Goal: Information Seeking & Learning: Stay updated

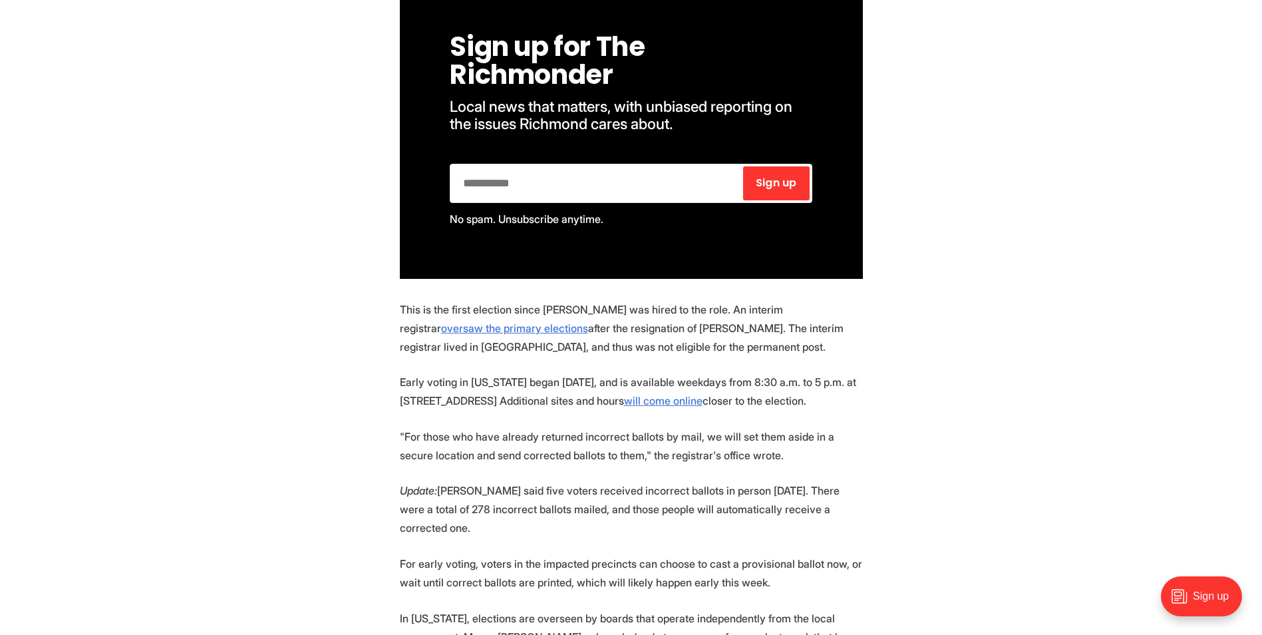
scroll to position [998, 0]
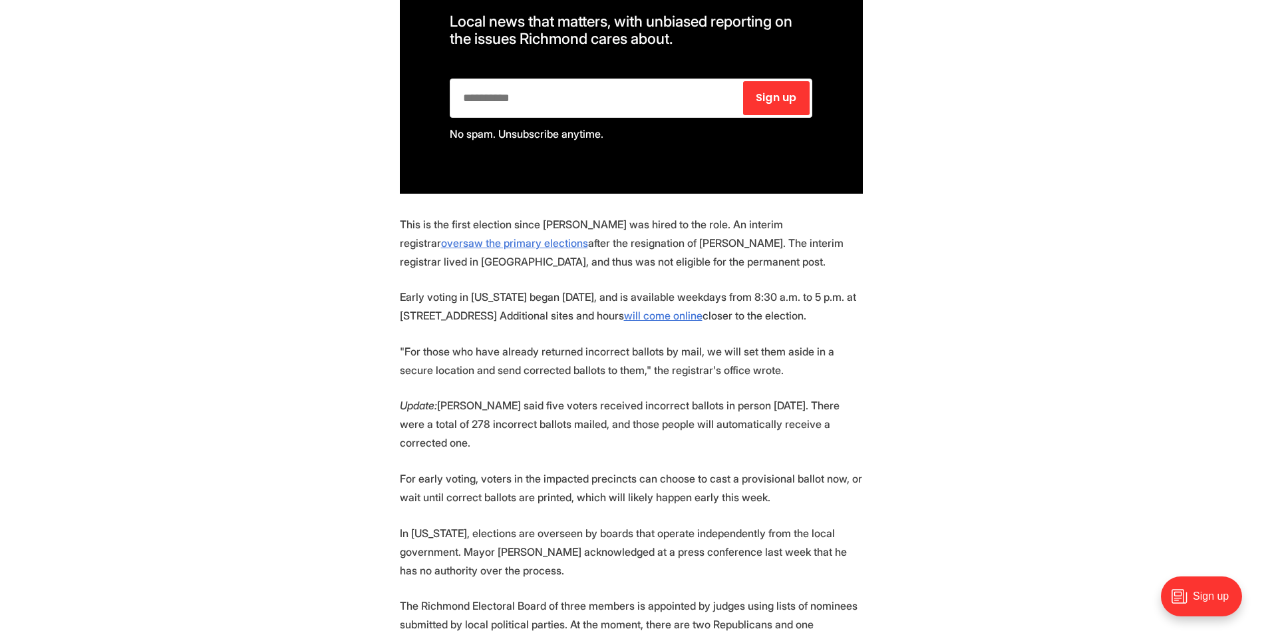
click at [894, 368] on section "The Richmond Office of Elections issued an apology this weekend after discoveri…" at bounding box center [631, 436] width 1262 height 1487
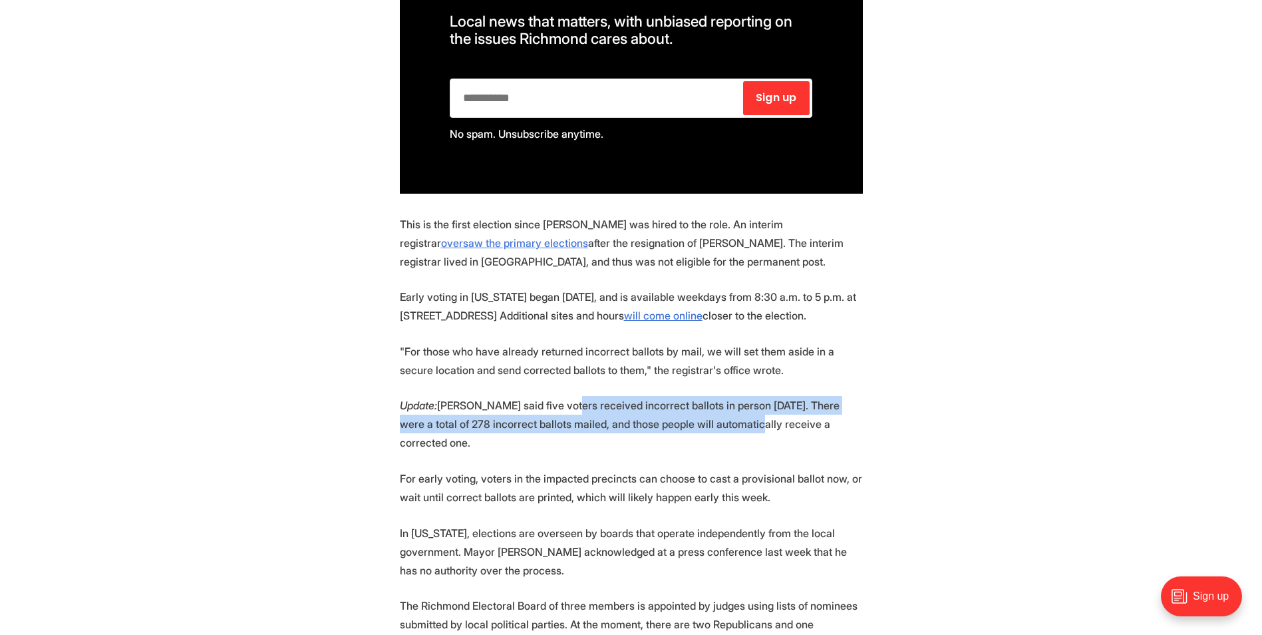
drag, startPoint x: 578, startPoint y: 417, endPoint x: 762, endPoint y: 428, distance: 183.9
click at [762, 428] on p "Update: [PERSON_NAME] said five voters received incorrect ballots in person [DA…" at bounding box center [631, 424] width 463 height 56
drag, startPoint x: 762, startPoint y: 428, endPoint x: 619, endPoint y: 437, distance: 143.3
click at [619, 437] on p "Update: [PERSON_NAME] said five voters received incorrect ballots in person [DA…" at bounding box center [631, 424] width 463 height 56
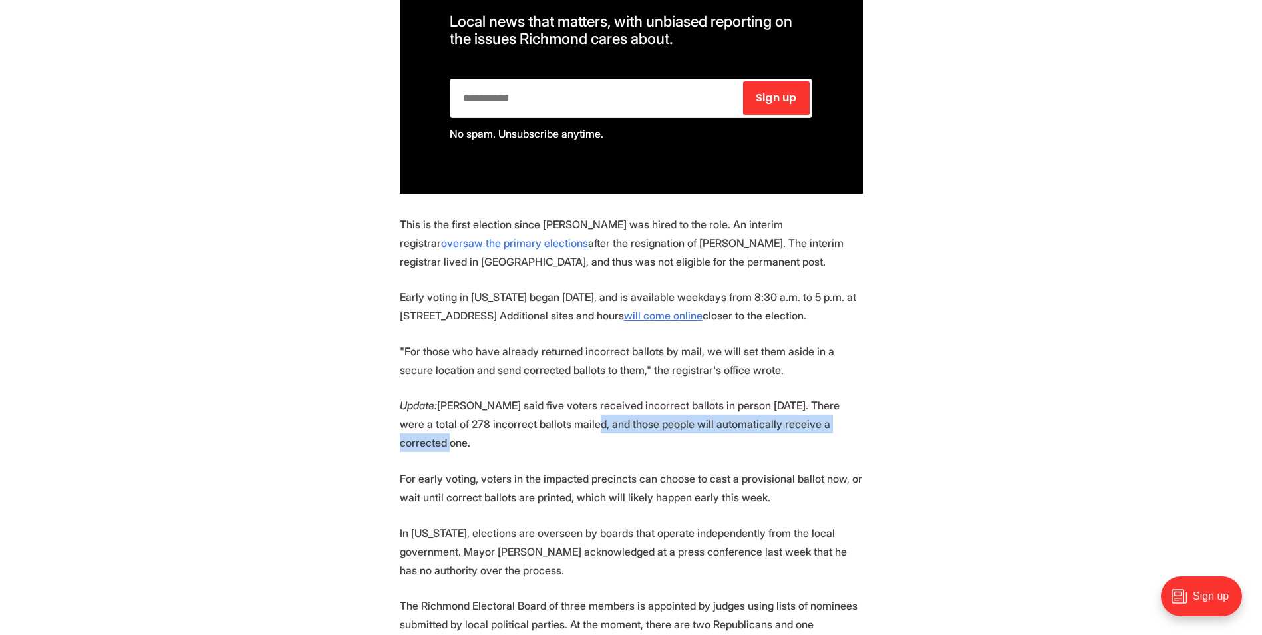
drag, startPoint x: 593, startPoint y: 437, endPoint x: 821, endPoint y: 452, distance: 229.3
click at [821, 452] on p "Update: [PERSON_NAME] said five voters received incorrect ballots in person [DA…" at bounding box center [631, 424] width 463 height 56
drag, startPoint x: 821, startPoint y: 452, endPoint x: 707, endPoint y: 457, distance: 114.5
click at [707, 452] on p "Update: [PERSON_NAME] said five voters received incorrect ballots in person [DA…" at bounding box center [631, 424] width 463 height 56
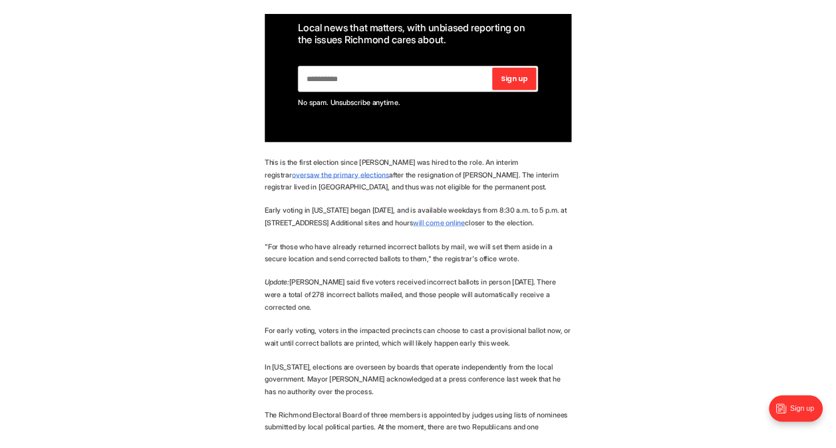
scroll to position [666, 0]
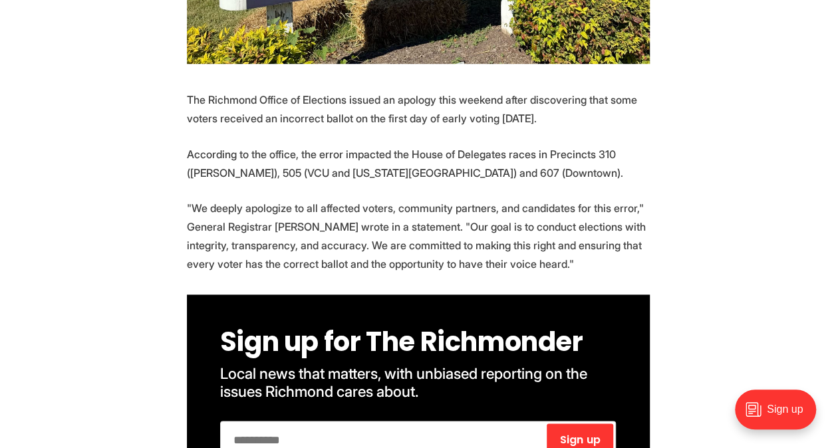
drag, startPoint x: 427, startPoint y: 213, endPoint x: 413, endPoint y: 178, distance: 37.9
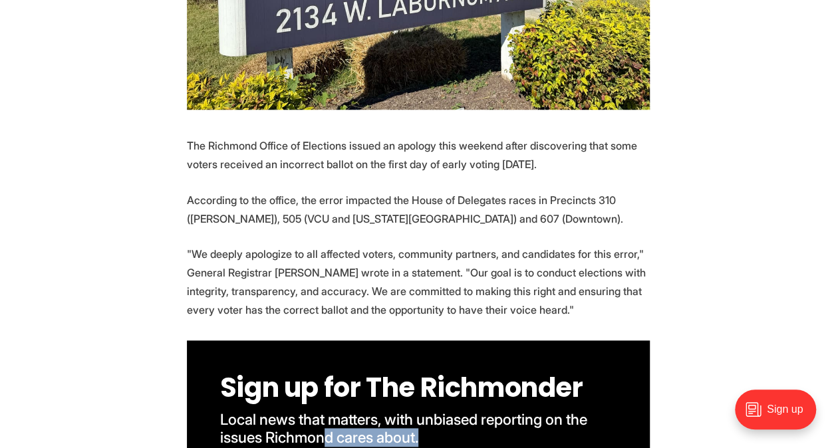
scroll to position [533, 0]
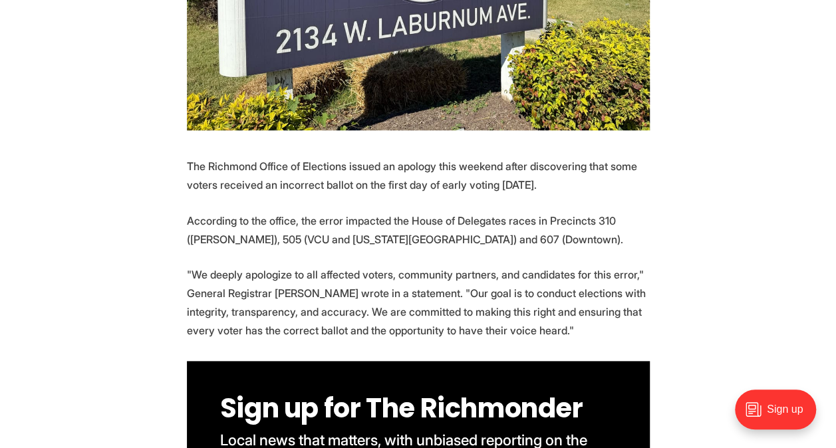
copy div "d cares about."
